Goal: Obtain resource: Obtain resource

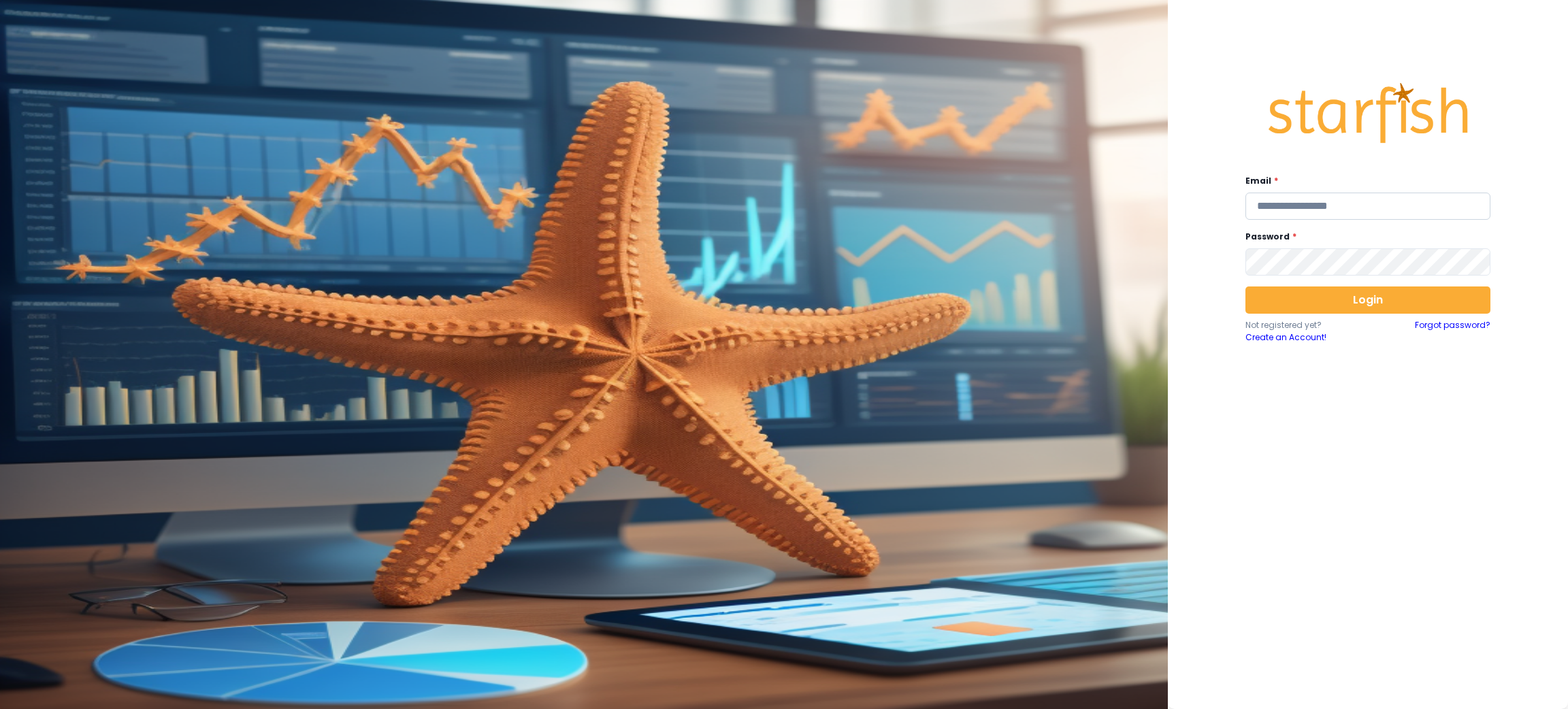
click at [1296, 206] on input "email" at bounding box center [1368, 206] width 245 height 27
type input "**********"
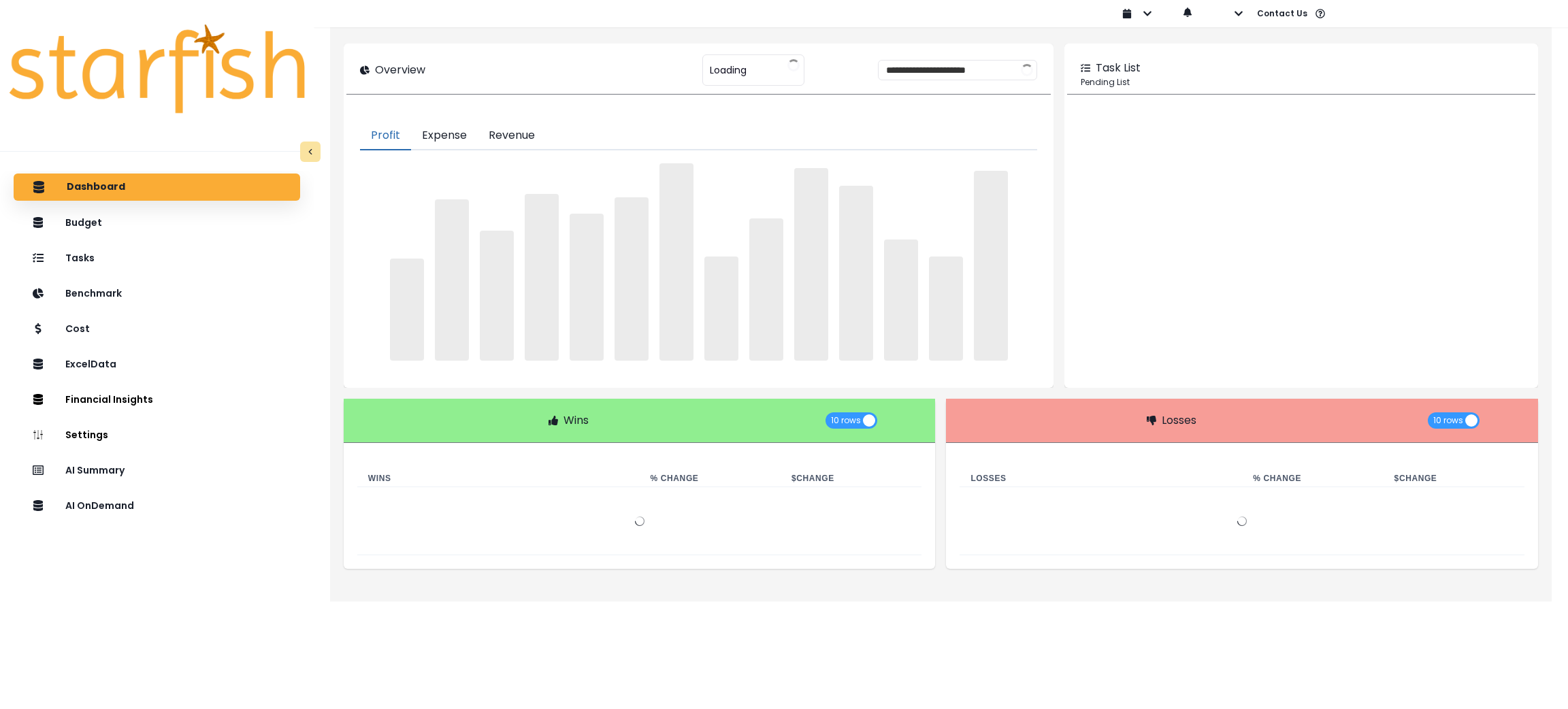
type input "********"
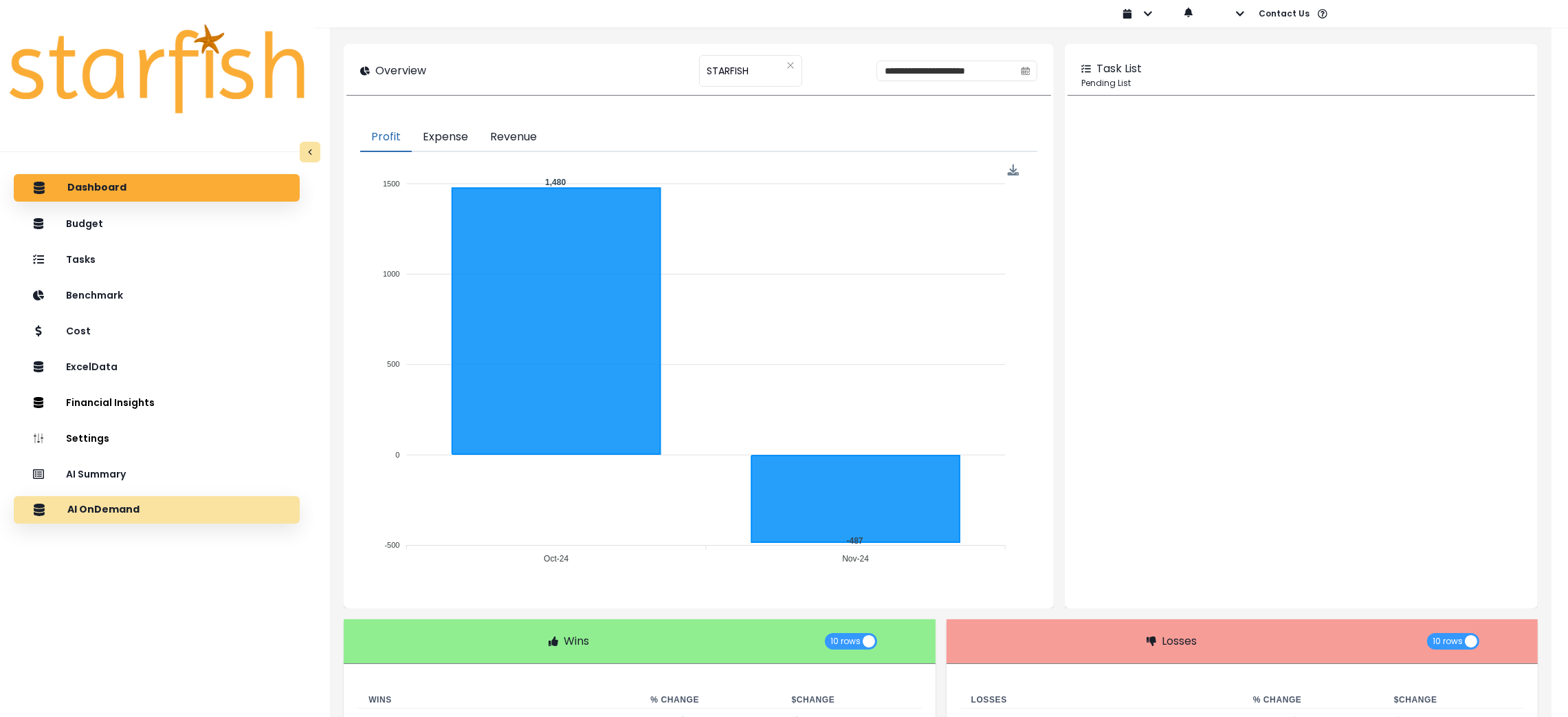
click at [138, 499] on div "AI OnDemand" at bounding box center [157, 509] width 264 height 29
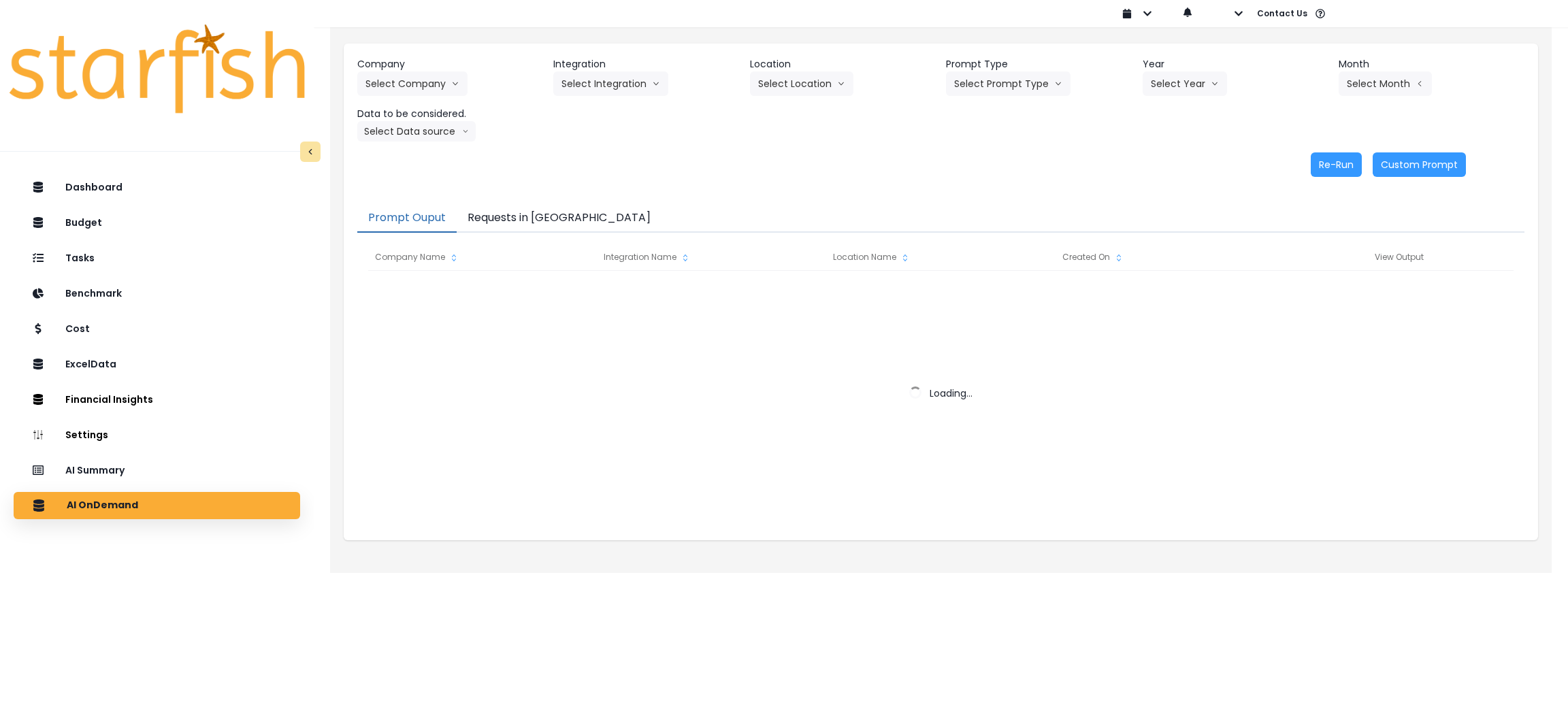
click at [560, 195] on div "Prompt Ouput Requests in Queue Company Name Integration Name Location Name Crea…" at bounding box center [941, 365] width 1194 height 349
click at [530, 216] on button "Requests in Queue" at bounding box center [559, 218] width 205 height 28
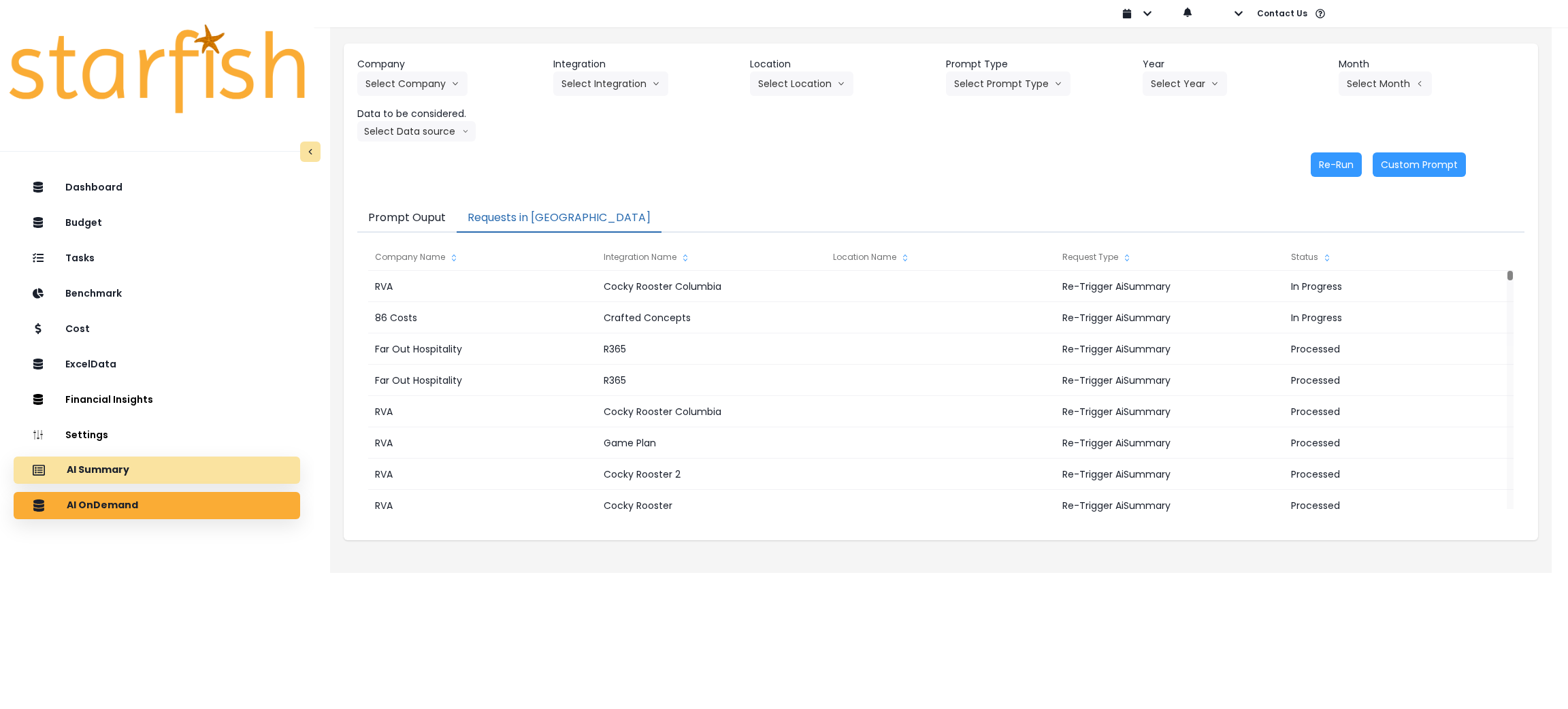
click at [169, 460] on div "AI Summary" at bounding box center [157, 470] width 265 height 28
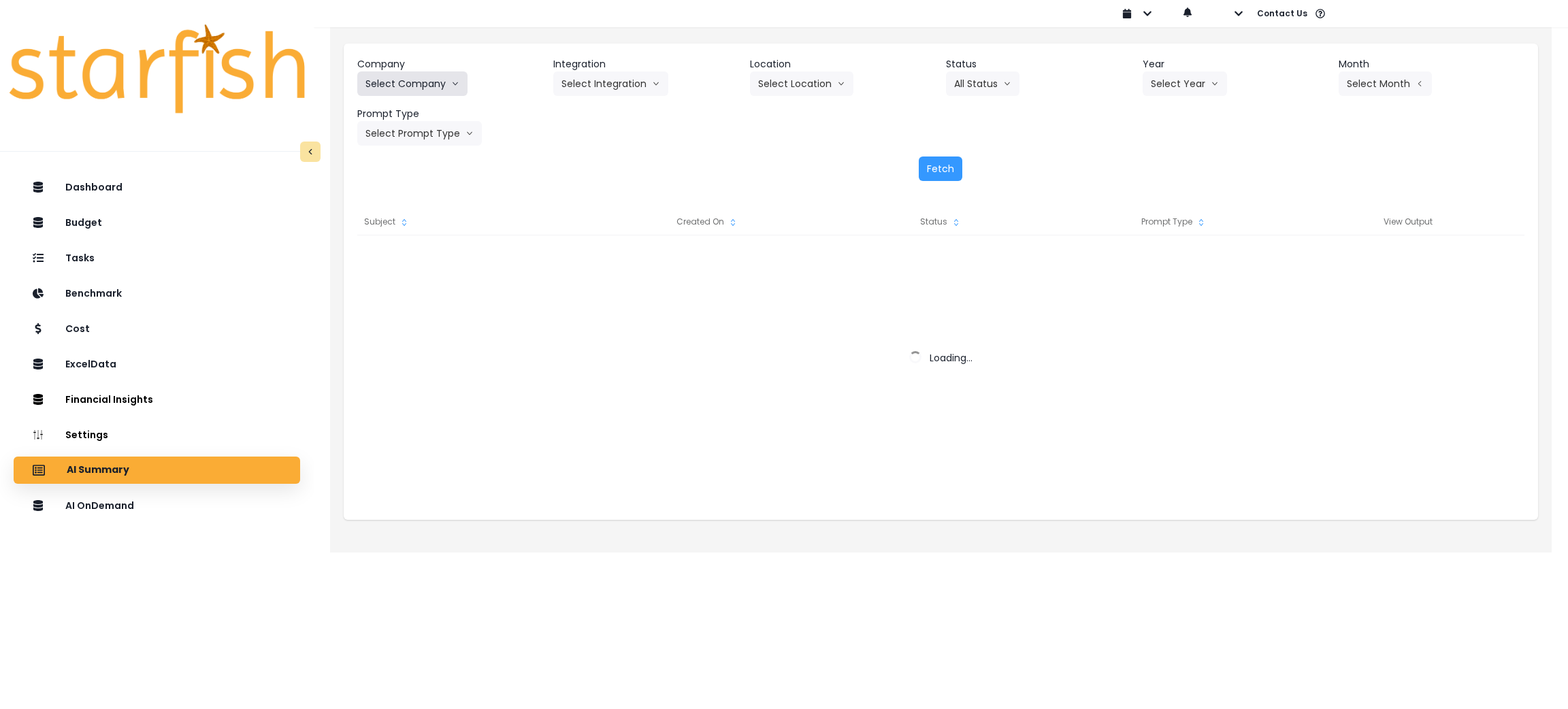
click at [439, 81] on button "Select Company" at bounding box center [412, 84] width 110 height 25
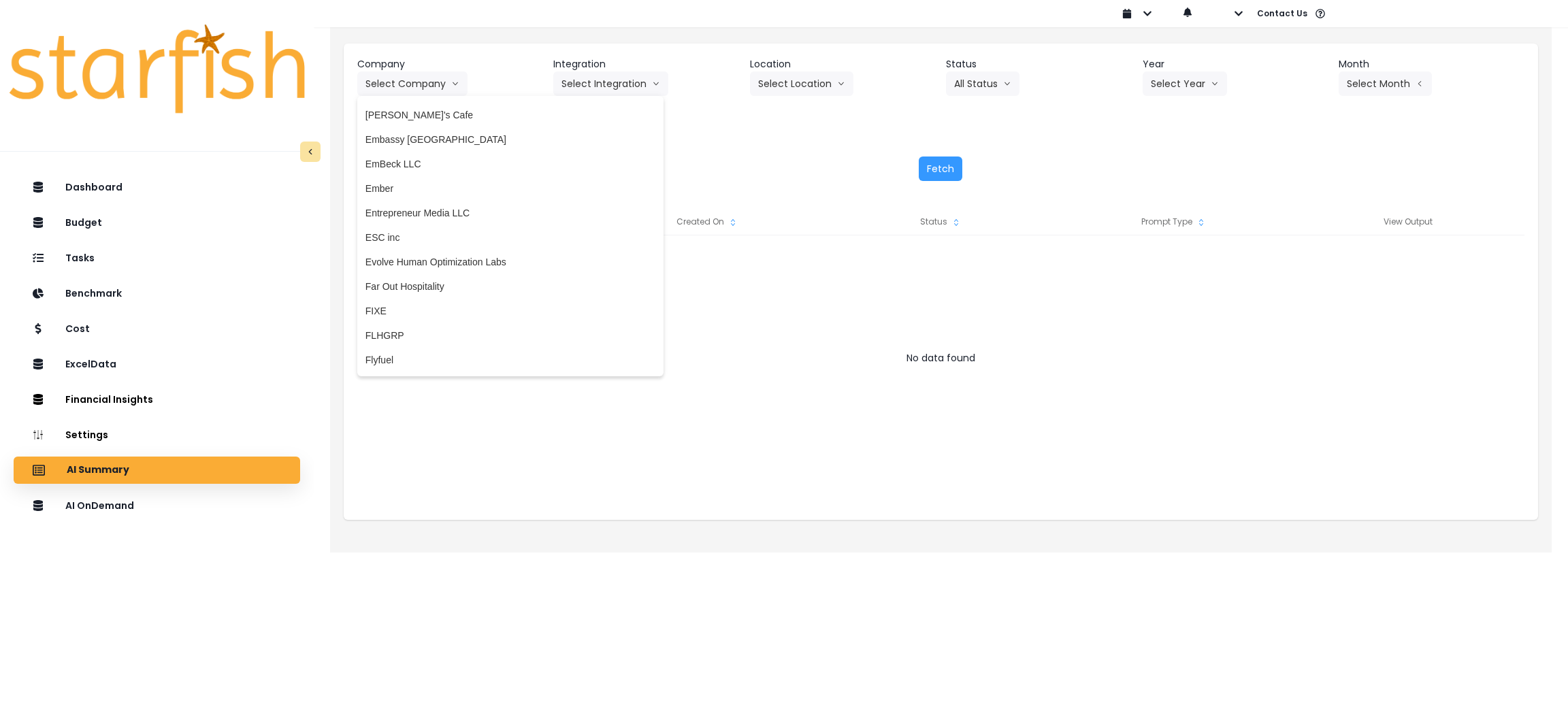
scroll to position [1224, 0]
click at [441, 272] on li "Far Out Hospitality" at bounding box center [511, 284] width 306 height 25
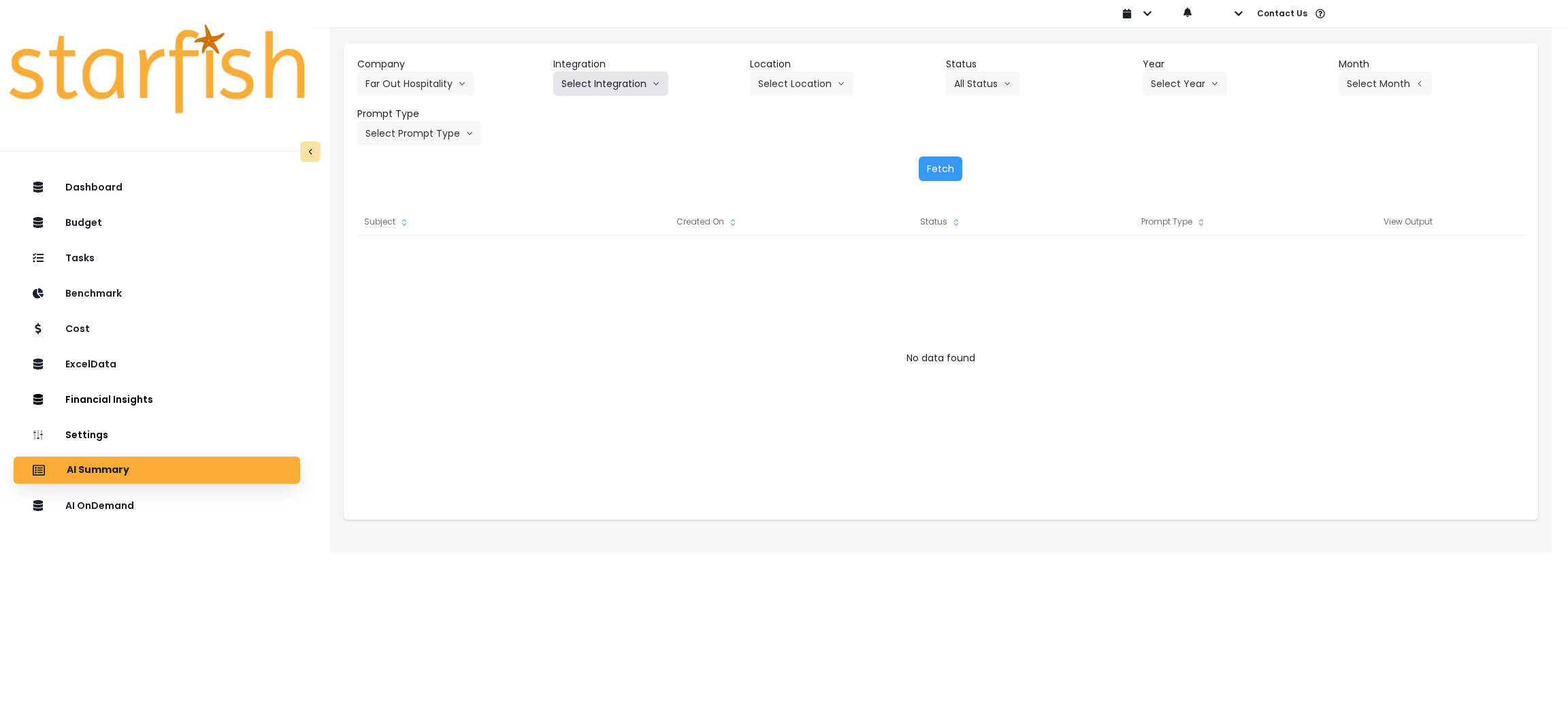
click at [607, 85] on button "Select Integration" at bounding box center [611, 84] width 115 height 25
click at [566, 116] on span "R365" at bounding box center [572, 112] width 23 height 14
click at [1178, 80] on button "Select Year" at bounding box center [1185, 84] width 85 height 25
click at [1165, 170] on li "2025" at bounding box center [1161, 161] width 37 height 25
click at [1389, 82] on button "Select Period" at bounding box center [1384, 84] width 92 height 25
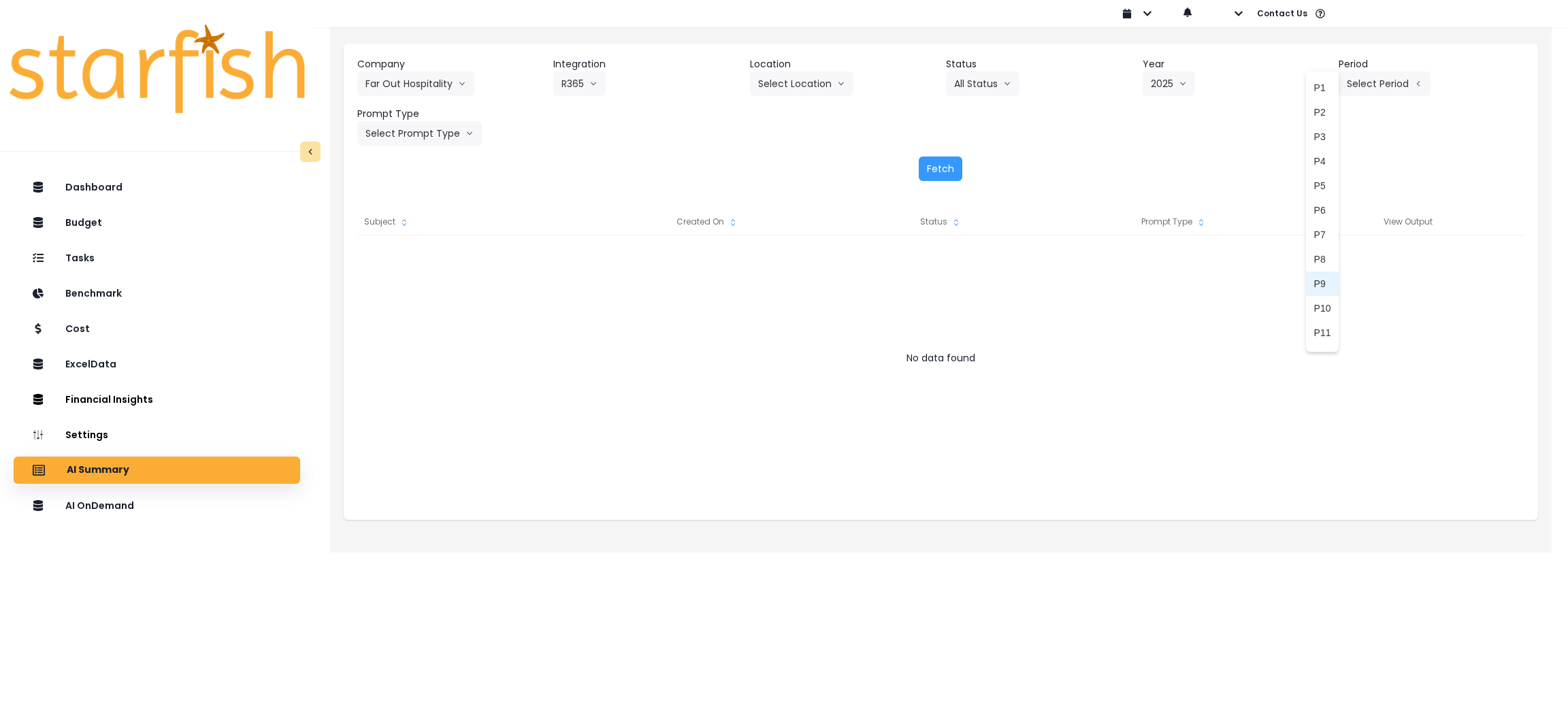
click at [1314, 288] on span "P9" at bounding box center [1322, 284] width 17 height 14
click at [393, 122] on button "Select Prompt Type" at bounding box center [420, 133] width 125 height 25
click at [387, 257] on span "Monthly Summary" at bounding box center [403, 260] width 77 height 14
click at [932, 156] on div "Fetch" at bounding box center [941, 168] width 1167 height 25
click at [932, 166] on button "Fetch" at bounding box center [941, 168] width 44 height 25
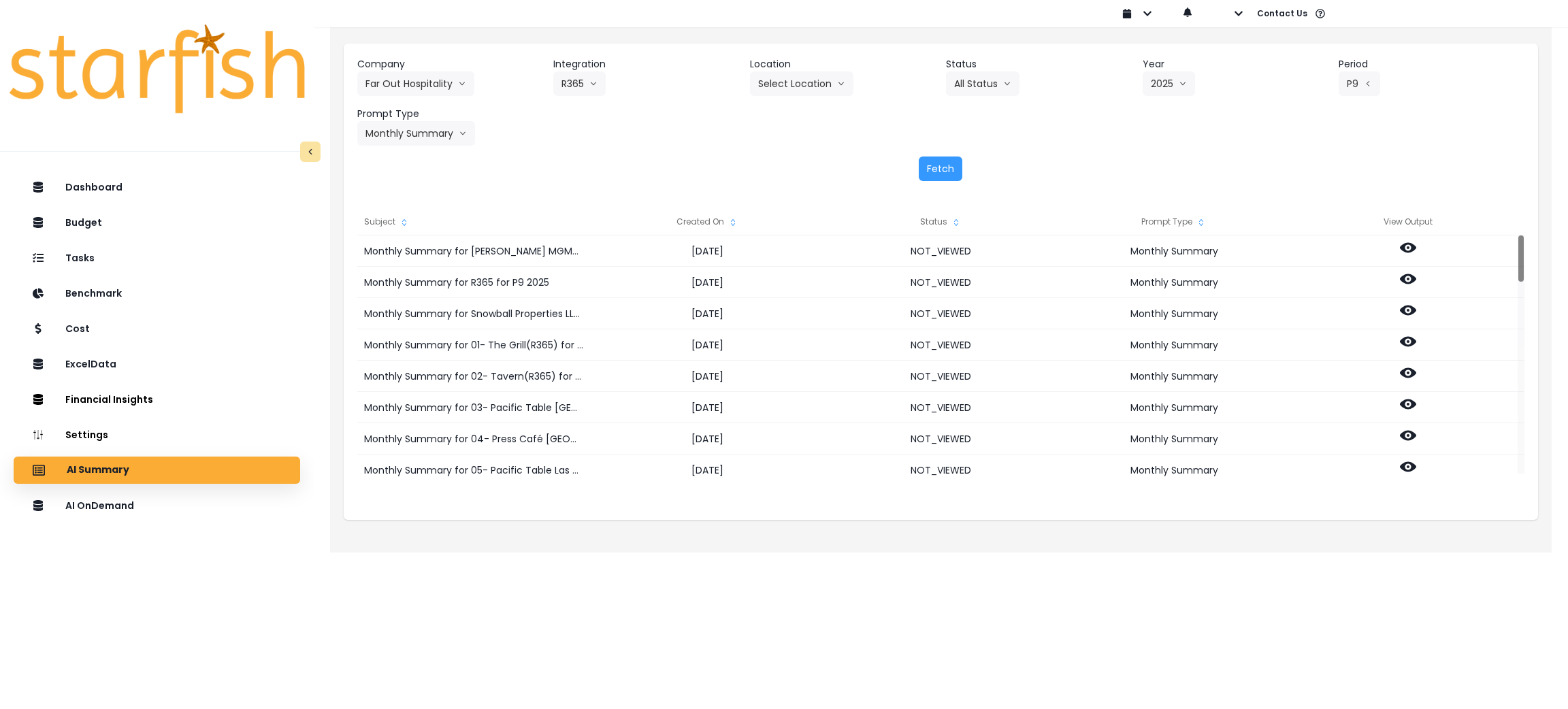
click at [729, 228] on span at bounding box center [733, 222] width 11 height 14
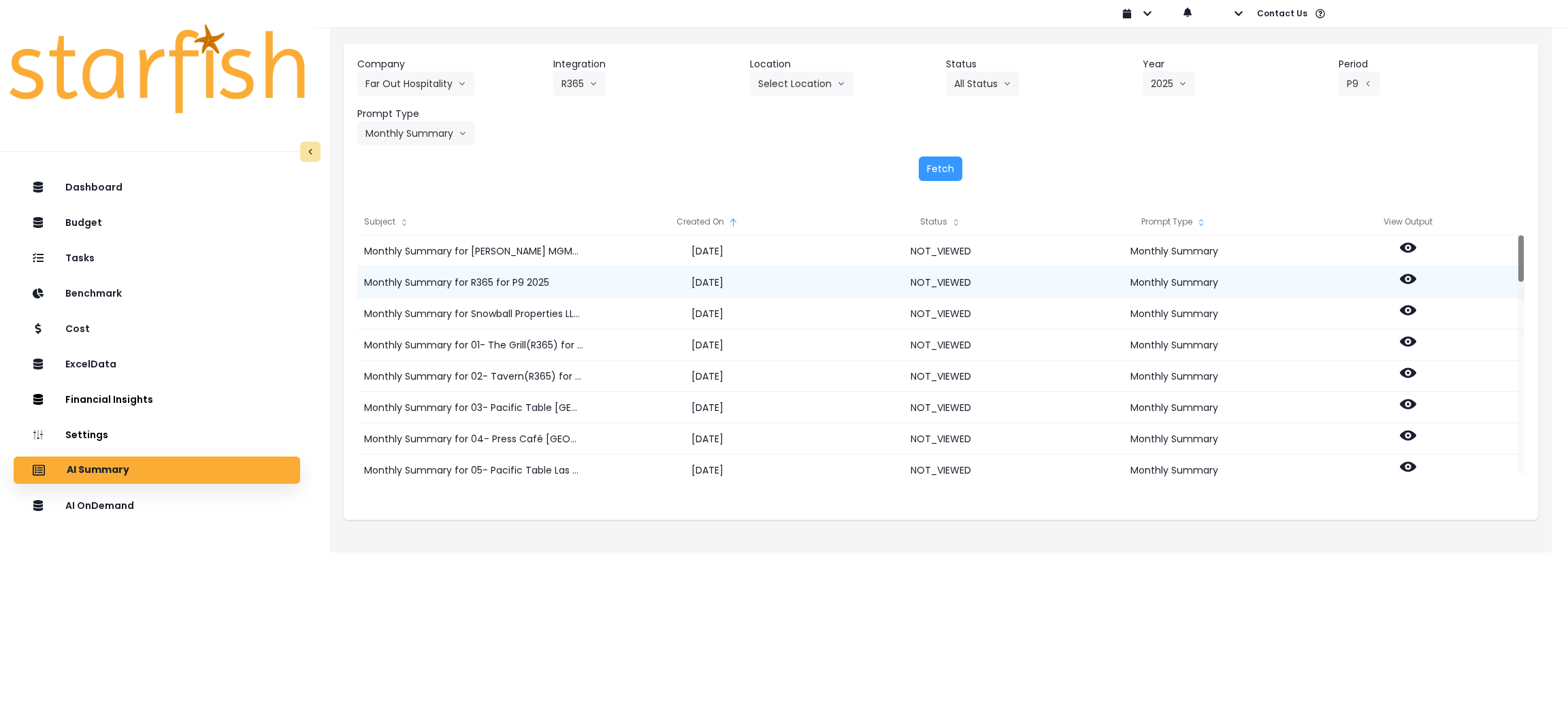
click at [1401, 275] on icon at bounding box center [1407, 279] width 16 height 16
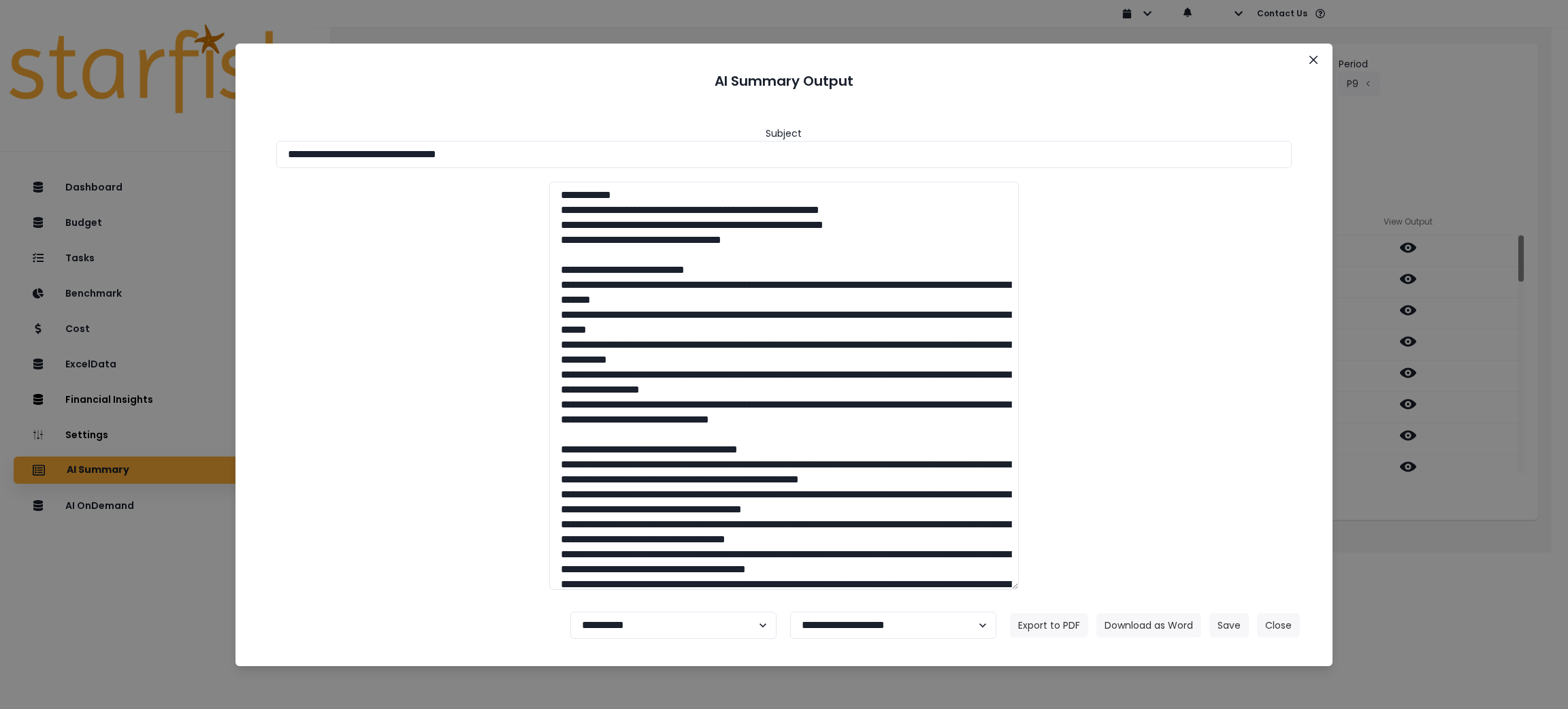
drag, startPoint x: 549, startPoint y: 148, endPoint x: 42, endPoint y: 148, distance: 507.0
click at [42, 148] on div "**********" at bounding box center [784, 354] width 1568 height 709
click at [1145, 627] on button "Download as Word" at bounding box center [1148, 625] width 105 height 25
click at [1459, 530] on div "**********" at bounding box center [784, 354] width 1568 height 709
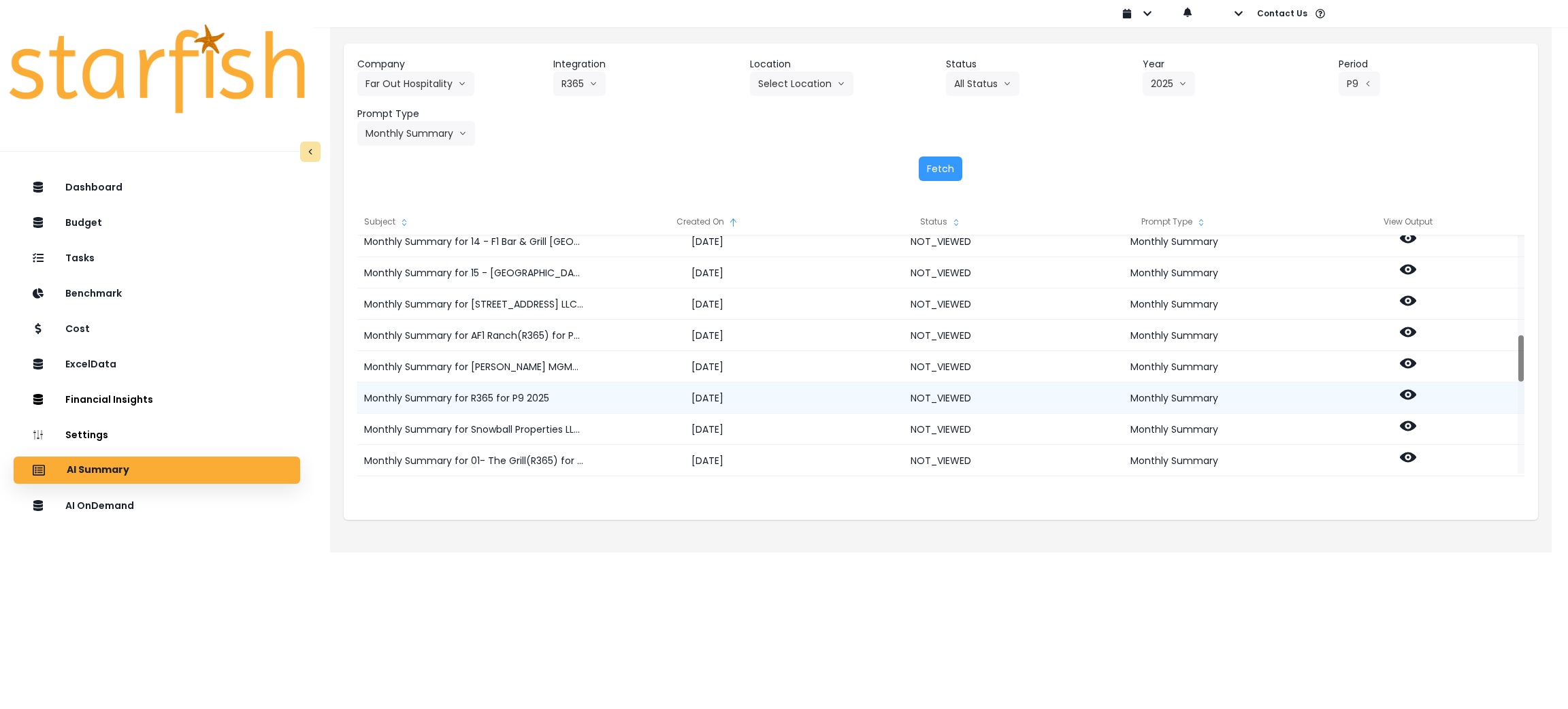
click at [1414, 390] on icon at bounding box center [1407, 395] width 16 height 16
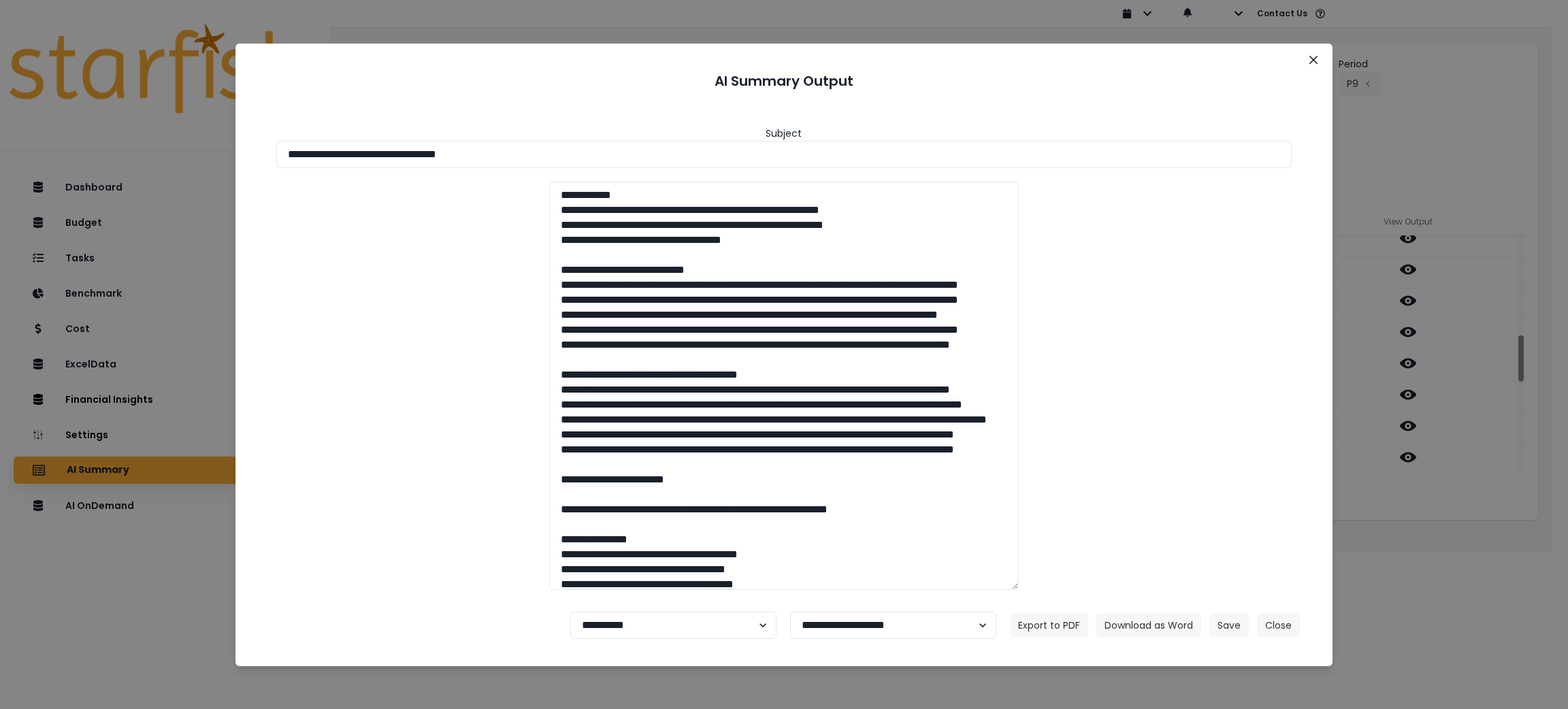
drag, startPoint x: 565, startPoint y: 153, endPoint x: 104, endPoint y: 142, distance: 461.1
click at [106, 142] on div "**********" at bounding box center [784, 354] width 1568 height 709
click at [1118, 629] on button "Download as Word" at bounding box center [1148, 625] width 105 height 25
click at [1476, 512] on div "**********" at bounding box center [784, 354] width 1568 height 709
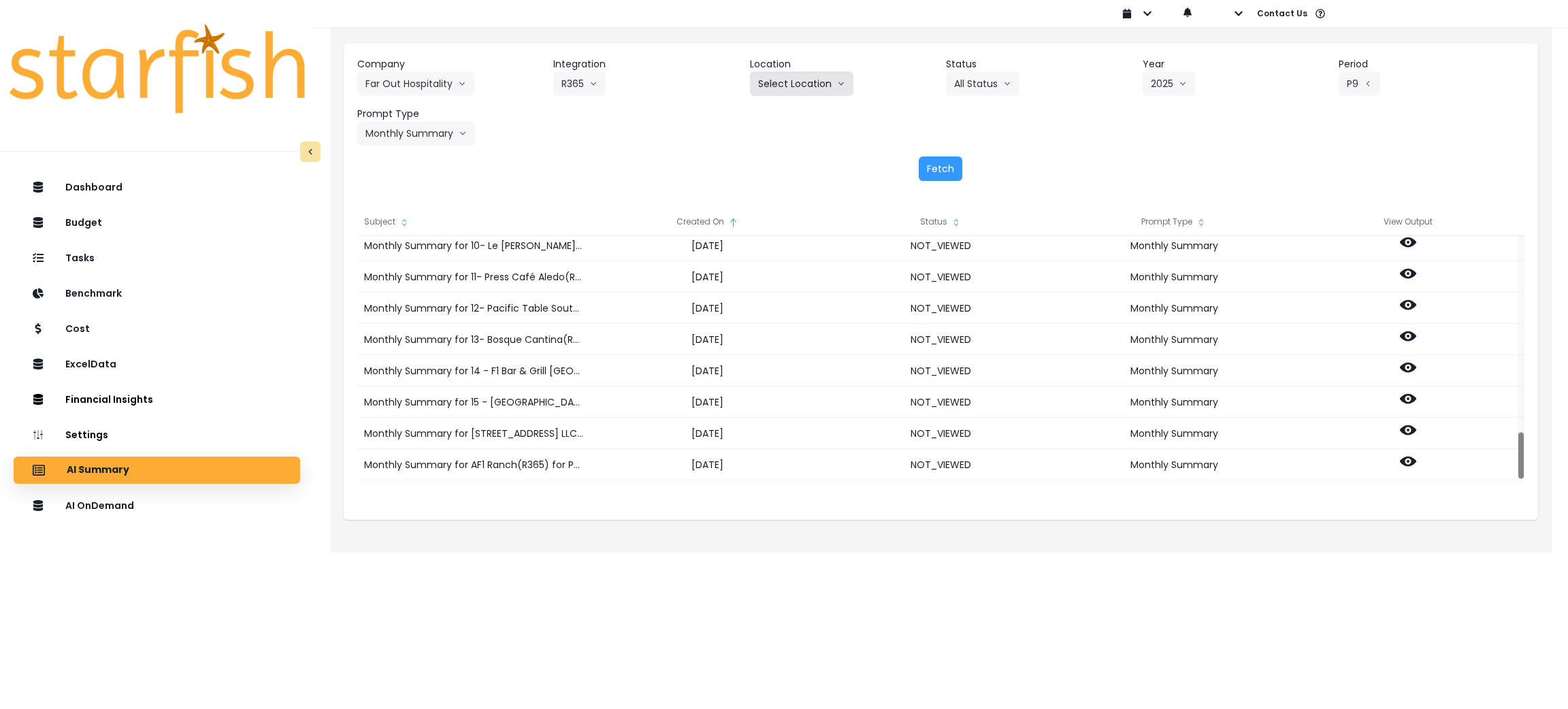
click at [830, 89] on button "Select Location" at bounding box center [802, 84] width 104 height 25
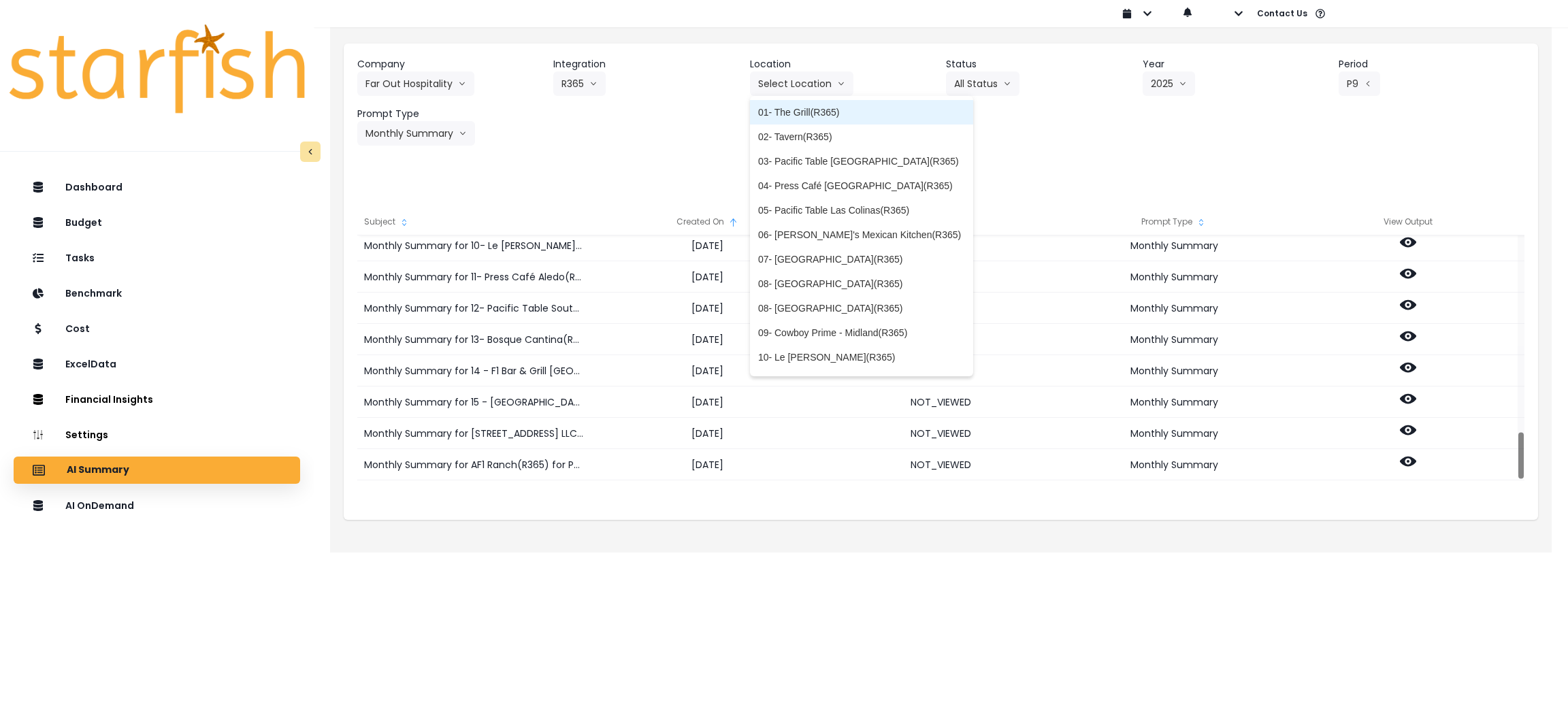
click at [814, 114] on span "01- The Grill(R365)" at bounding box center [861, 112] width 206 height 14
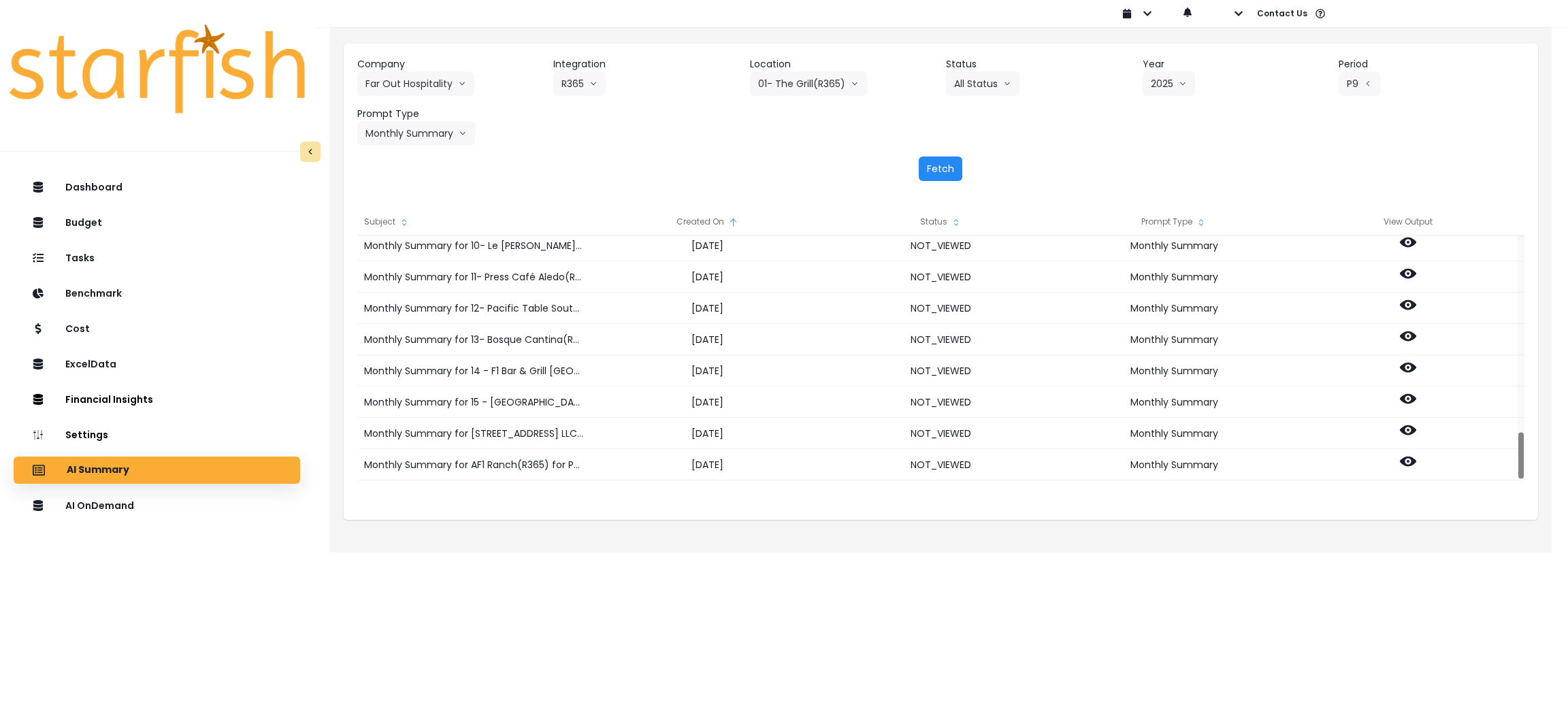
click at [957, 160] on button "Fetch" at bounding box center [941, 168] width 44 height 25
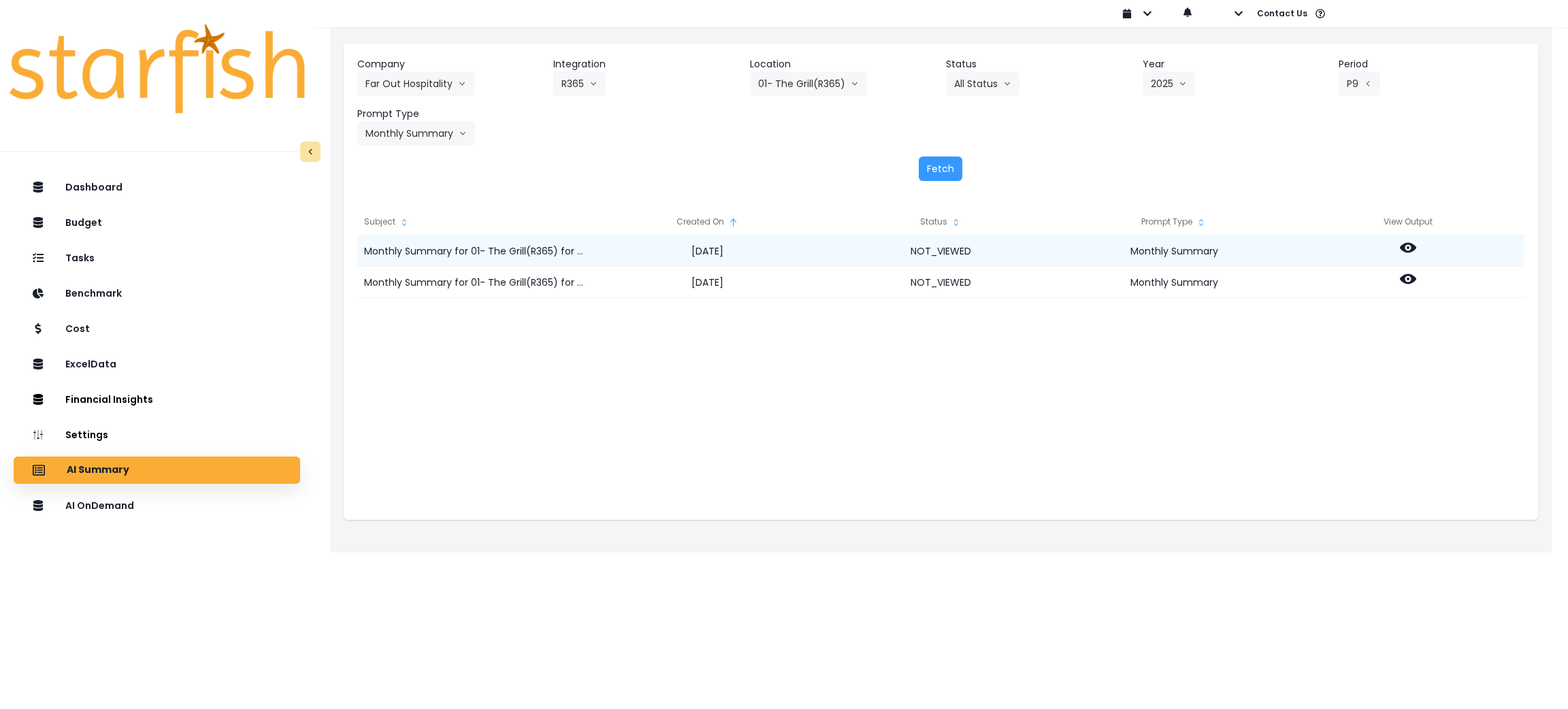
click at [1414, 252] on icon at bounding box center [1407, 247] width 16 height 16
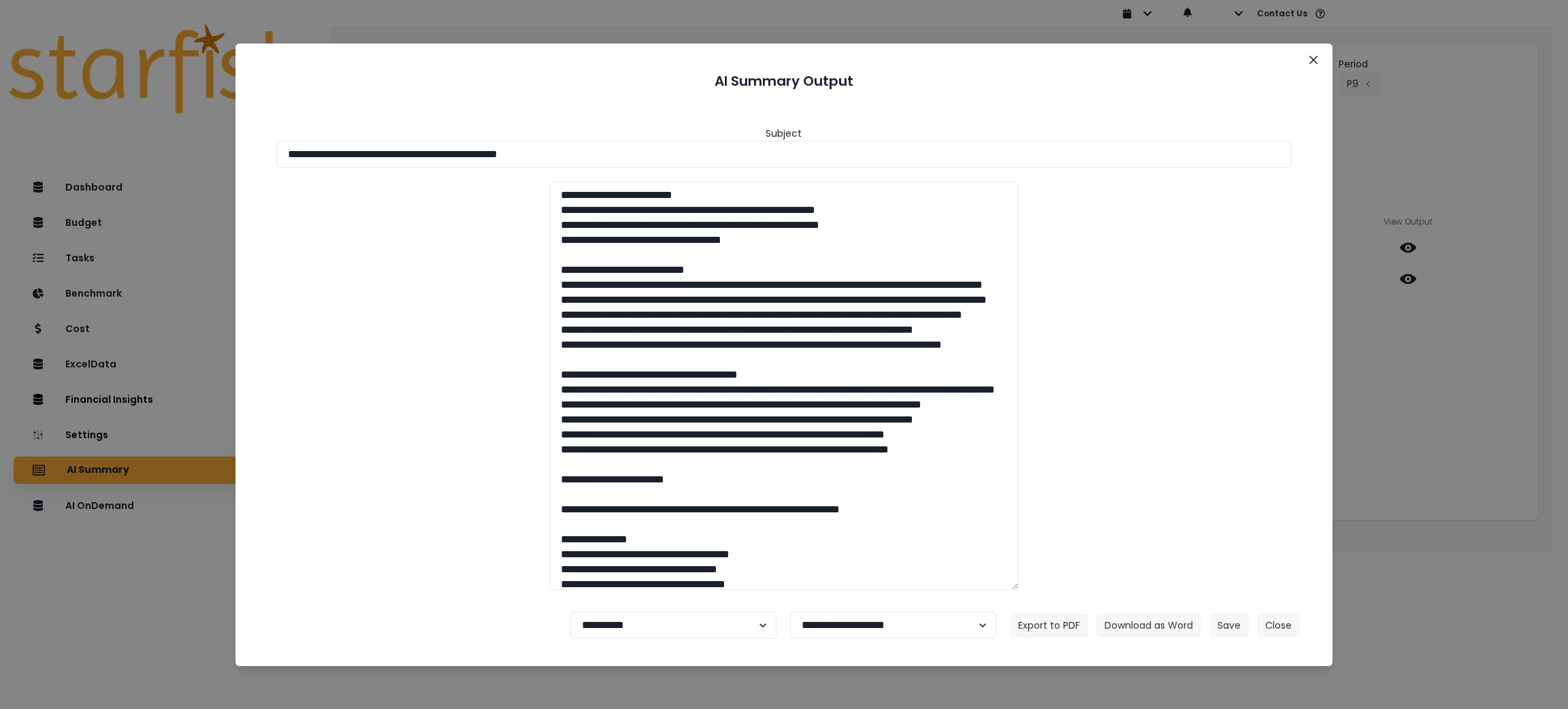
drag, startPoint x: 647, startPoint y: 148, endPoint x: 0, endPoint y: 155, distance: 647.0
click at [0, 155] on div "**********" at bounding box center [784, 354] width 1568 height 709
click at [1135, 616] on button "Download as Word" at bounding box center [1148, 625] width 105 height 25
drag, startPoint x: 1459, startPoint y: 491, endPoint x: 1442, endPoint y: 443, distance: 50.9
click at [1459, 491] on div "**********" at bounding box center [784, 354] width 1568 height 709
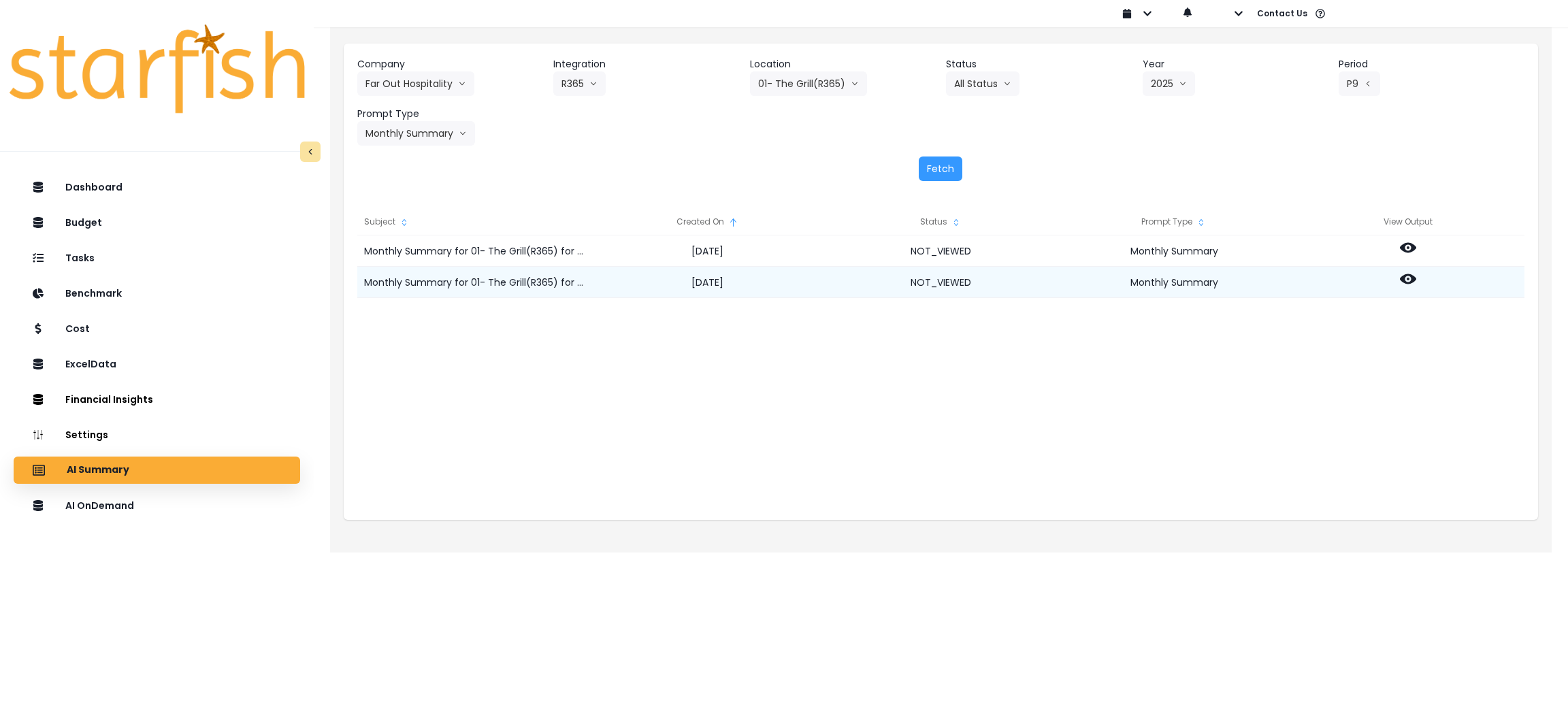
click at [1416, 281] on div at bounding box center [1407, 282] width 233 height 31
click at [1406, 281] on icon at bounding box center [1407, 279] width 16 height 16
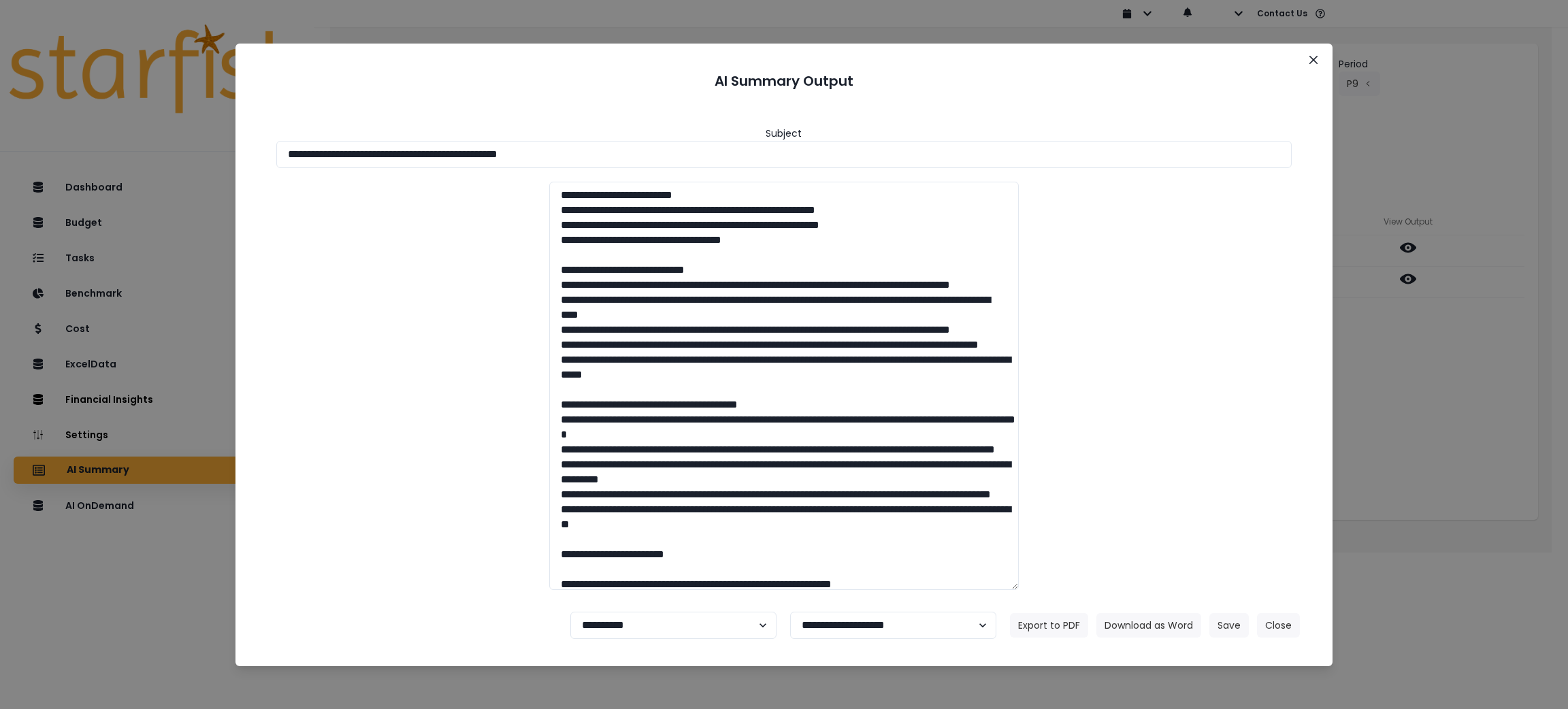
drag, startPoint x: 622, startPoint y: 158, endPoint x: 0, endPoint y: 109, distance: 623.9
click at [0, 109] on div "**********" at bounding box center [784, 354] width 1568 height 709
click at [1128, 616] on button "Download as Word" at bounding box center [1148, 625] width 105 height 25
click at [1285, 628] on button "Close" at bounding box center [1278, 625] width 43 height 25
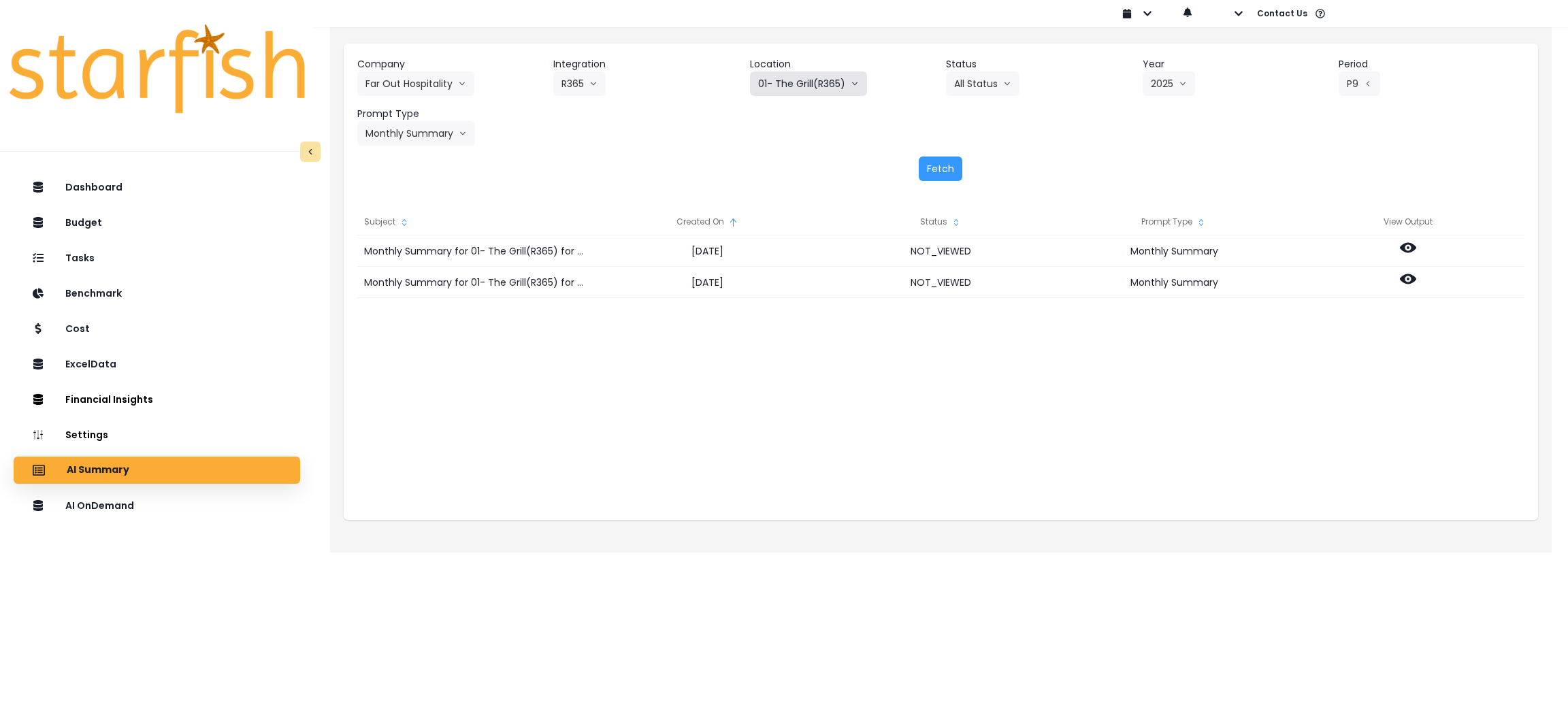
click at [787, 88] on button "01- The Grill(R365)" at bounding box center [808, 84] width 117 height 25
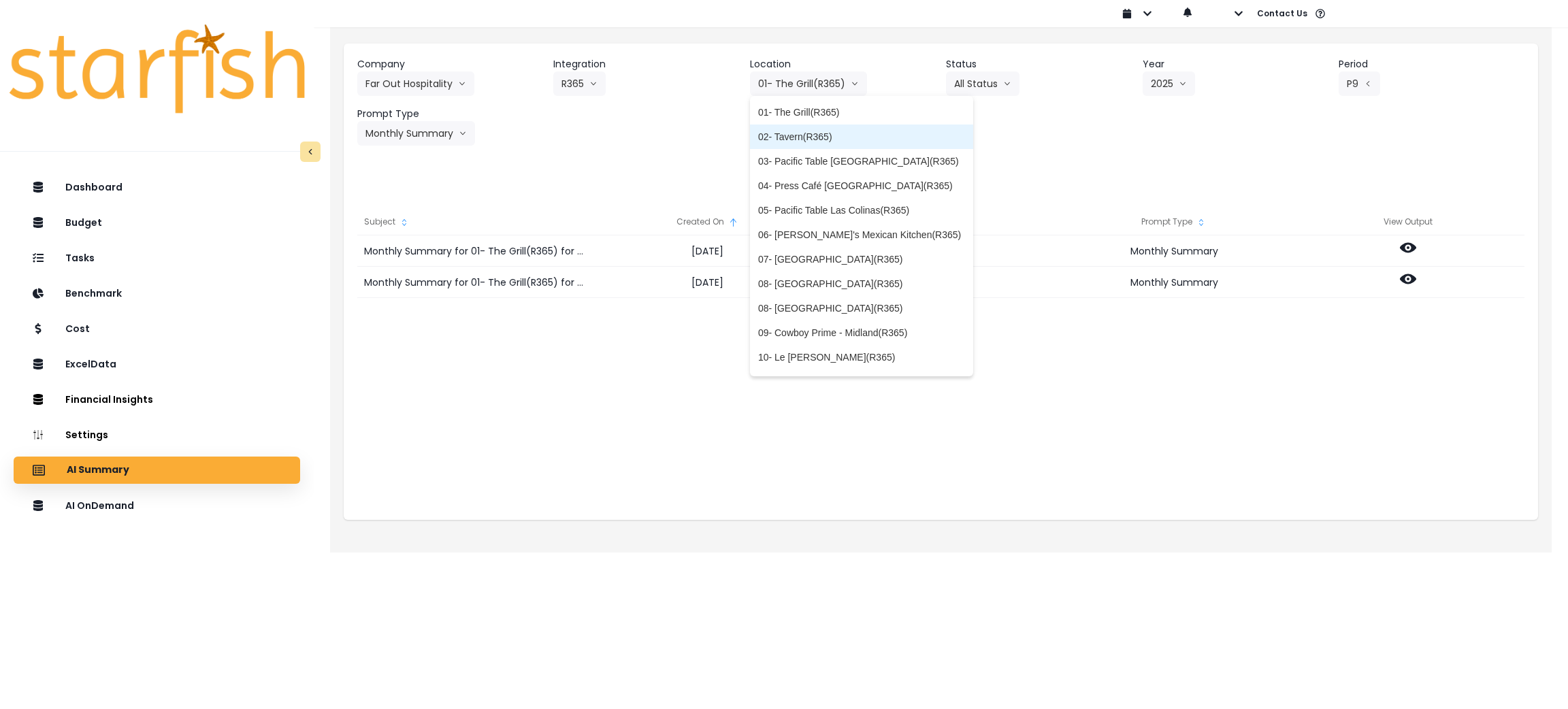
click at [792, 128] on li "02- Tavern(R365)" at bounding box center [862, 137] width 223 height 25
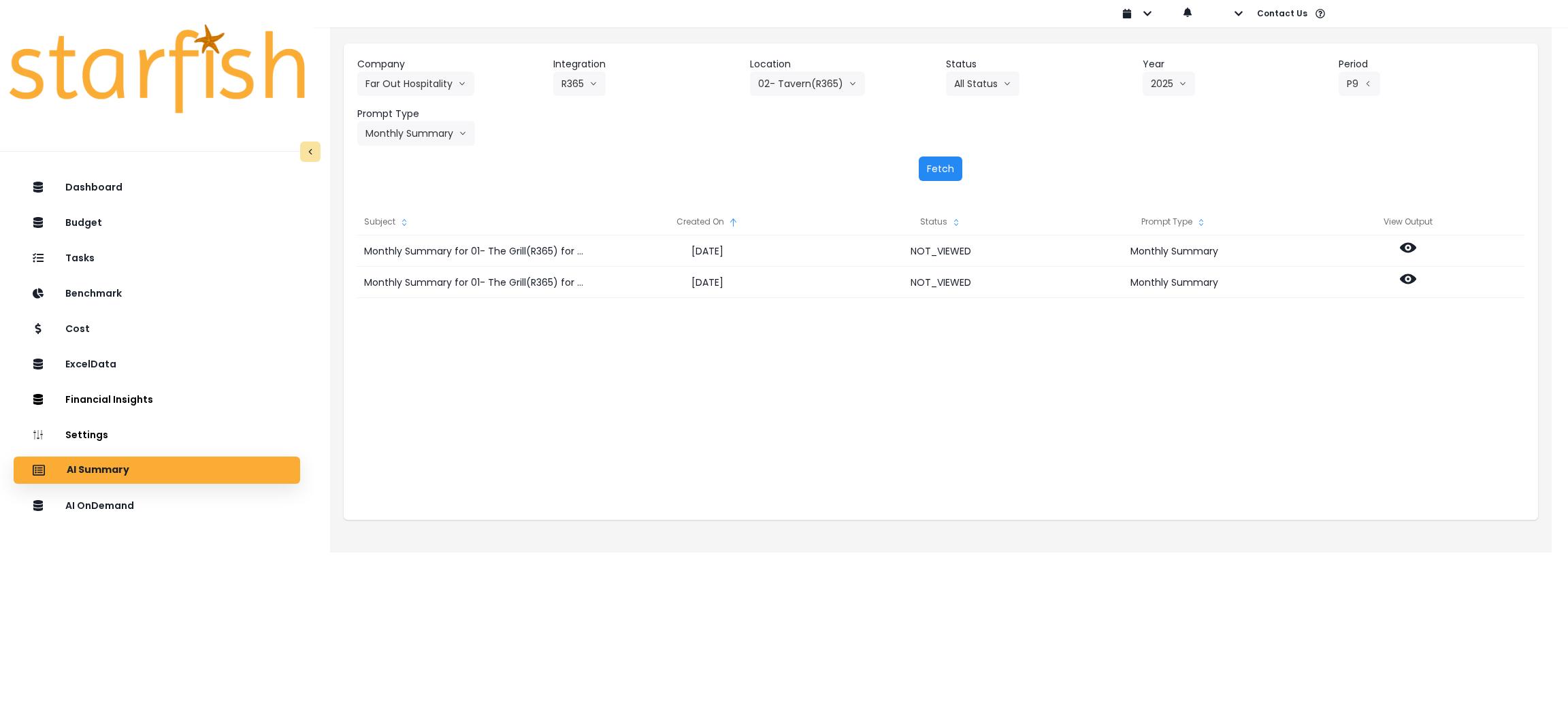
click at [954, 166] on button "Fetch" at bounding box center [941, 168] width 44 height 25
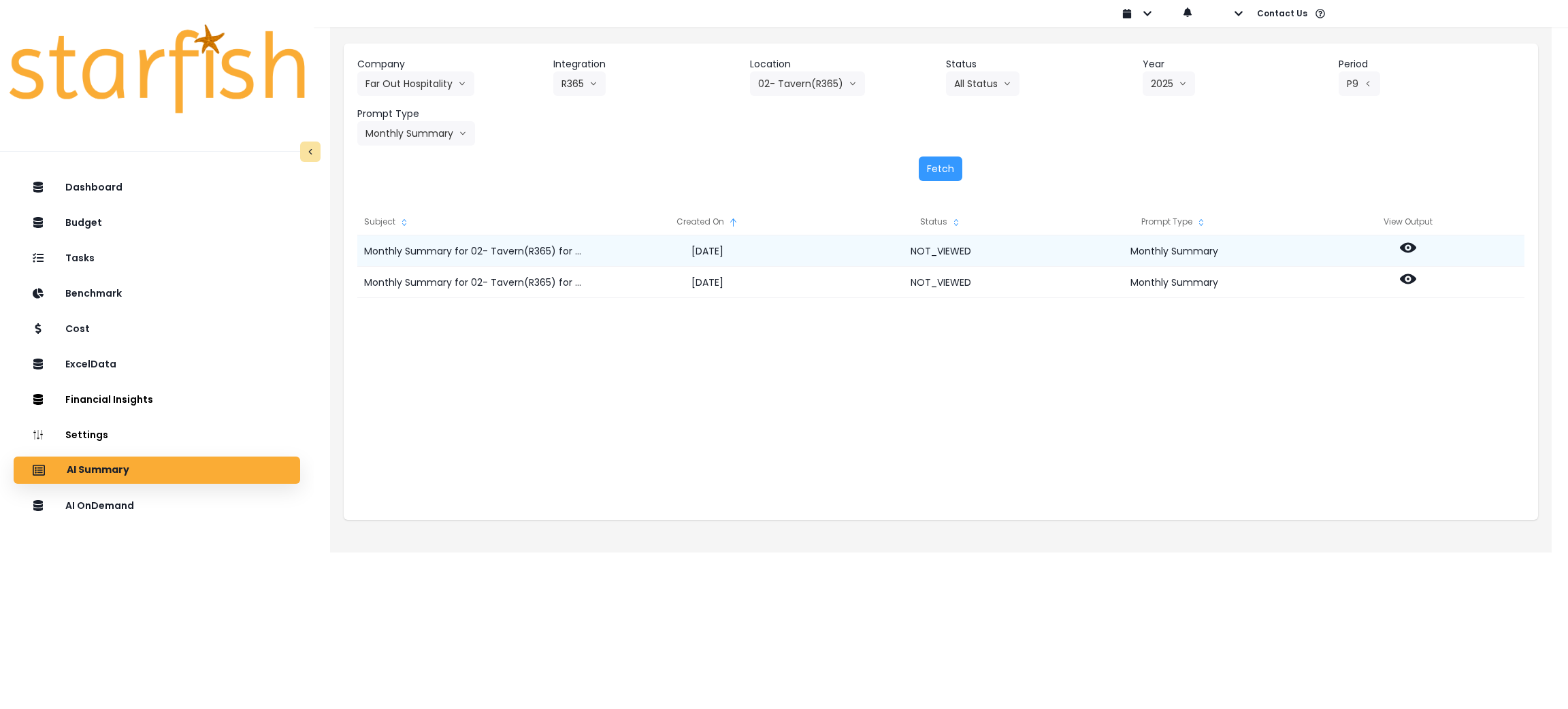
click at [1415, 239] on icon at bounding box center [1407, 247] width 16 height 16
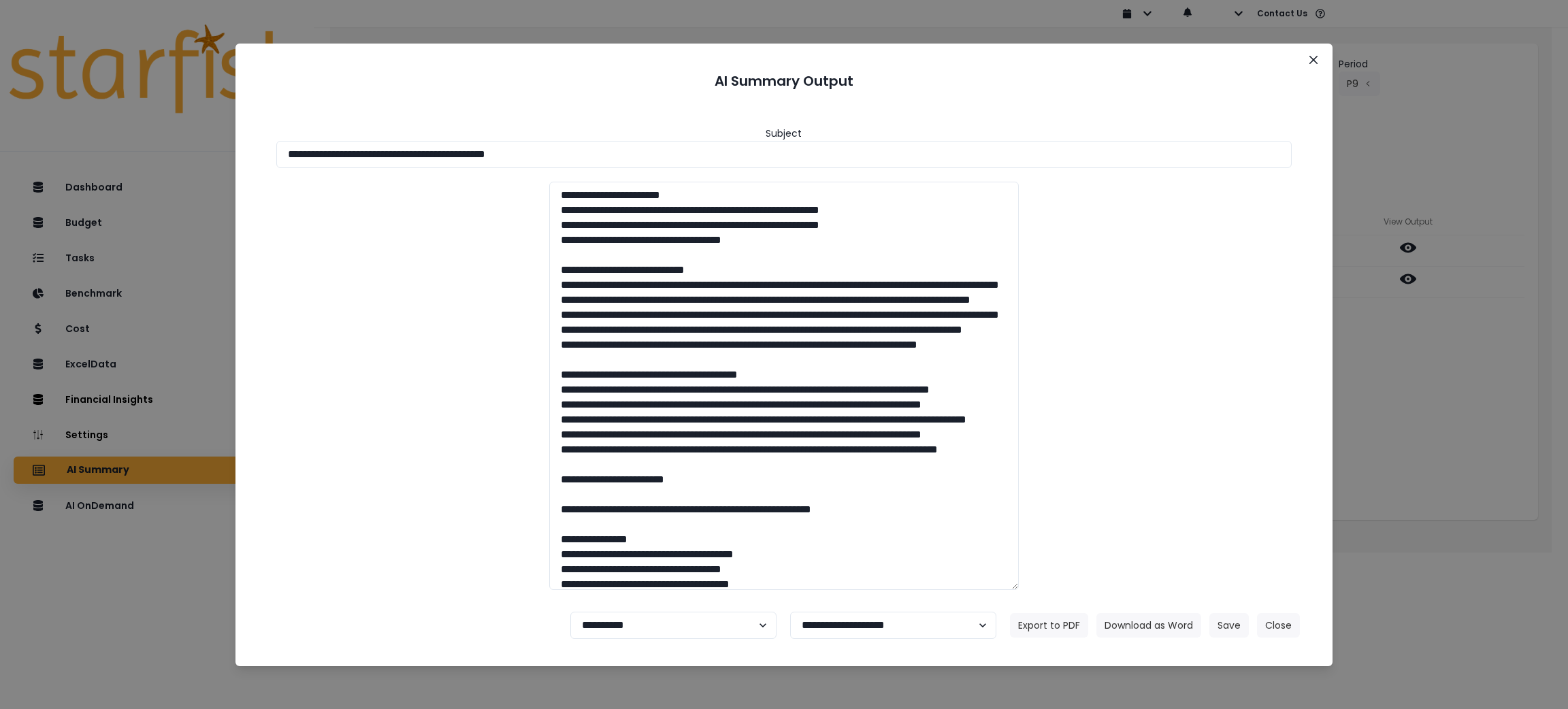
drag, startPoint x: 716, startPoint y: 157, endPoint x: 3, endPoint y: 85, distance: 716.6
click at [0, 84] on div "**********" at bounding box center [784, 354] width 1568 height 709
click at [1137, 635] on button "Download as Word" at bounding box center [1148, 625] width 105 height 25
drag, startPoint x: 1423, startPoint y: 390, endPoint x: 1396, endPoint y: 303, distance: 91.1
click at [1423, 390] on div "**********" at bounding box center [784, 354] width 1568 height 709
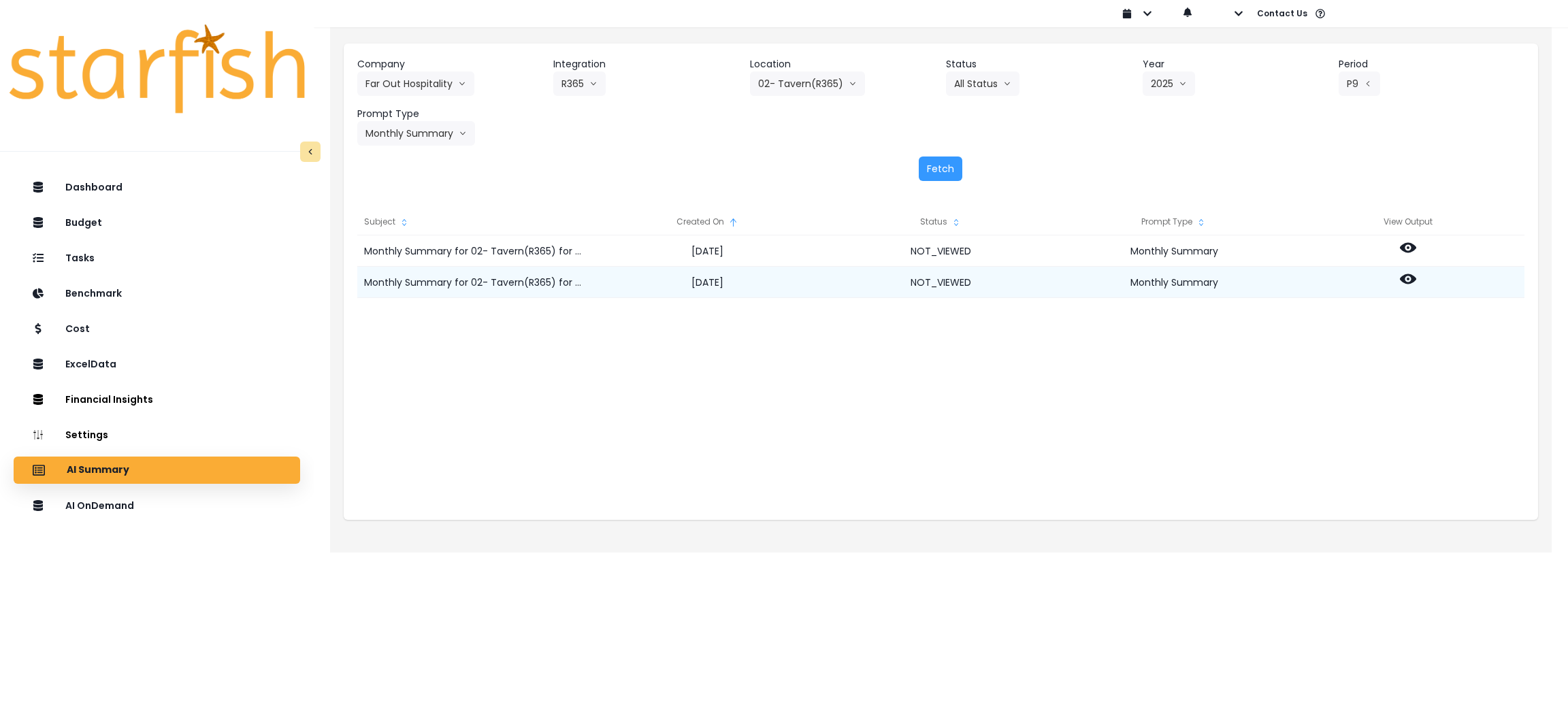
click at [1402, 279] on icon at bounding box center [1407, 279] width 16 height 10
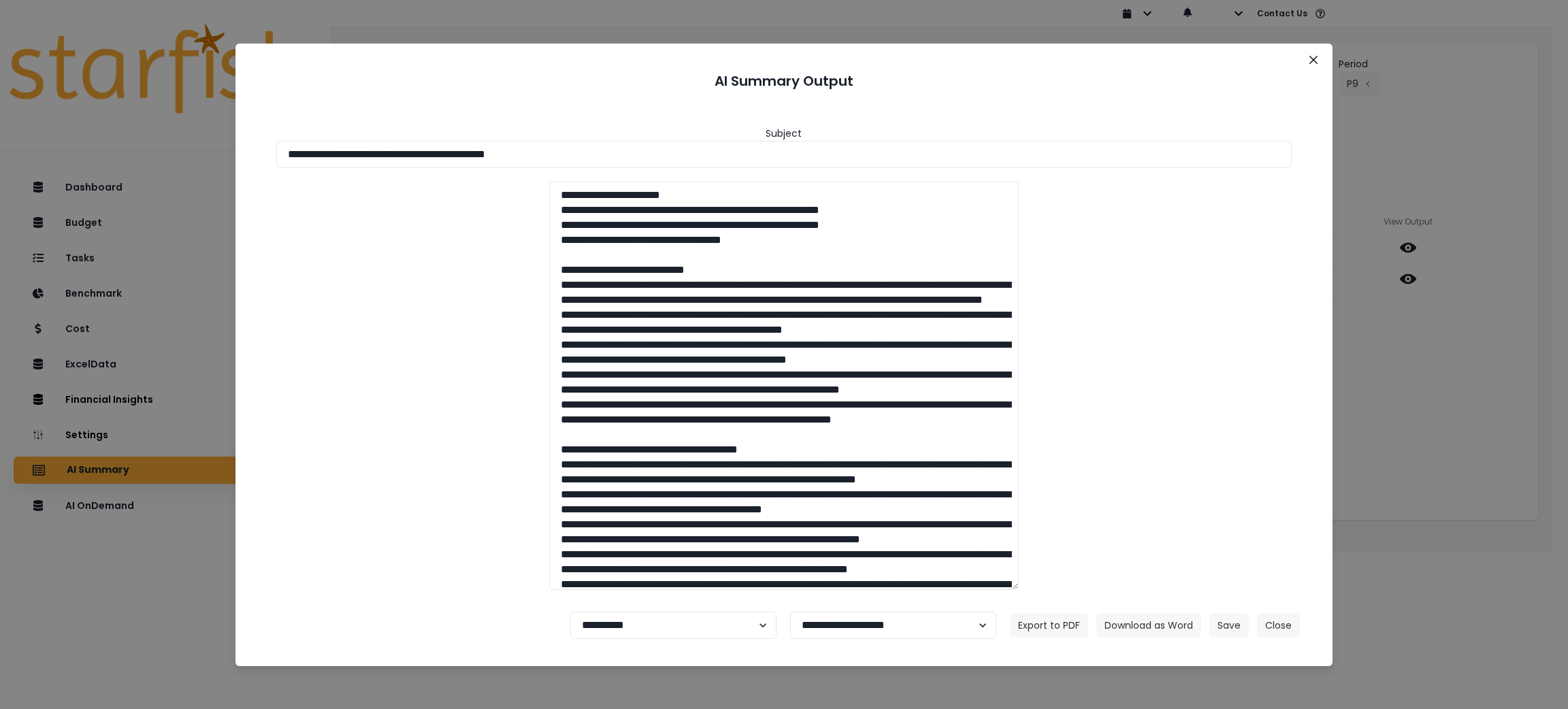
drag, startPoint x: 643, startPoint y: 151, endPoint x: 0, endPoint y: 142, distance: 643.1
click at [0, 142] on div "**********" at bounding box center [784, 354] width 1568 height 709
click at [1103, 631] on button "Download as Word" at bounding box center [1148, 625] width 105 height 25
click at [1173, 622] on button "Download as Word" at bounding box center [1148, 625] width 105 height 25
click at [1181, 618] on button "Download as Word" at bounding box center [1148, 625] width 105 height 25
